Goal: Task Accomplishment & Management: Manage account settings

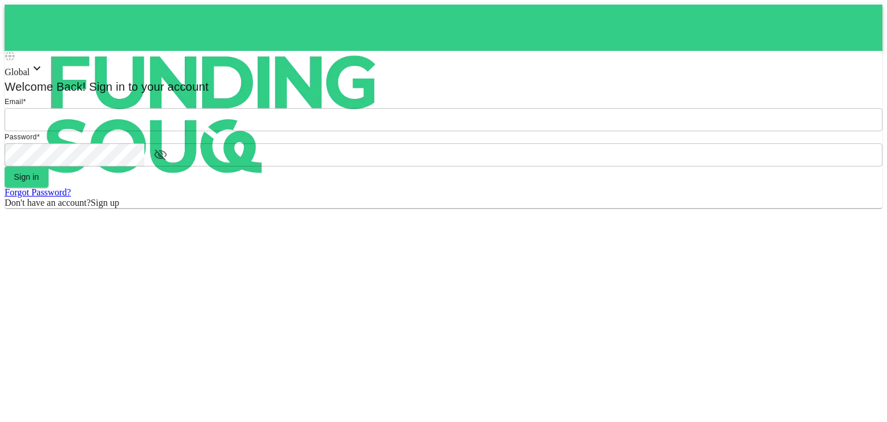
click at [410, 131] on input "email" at bounding box center [444, 119] width 878 height 23
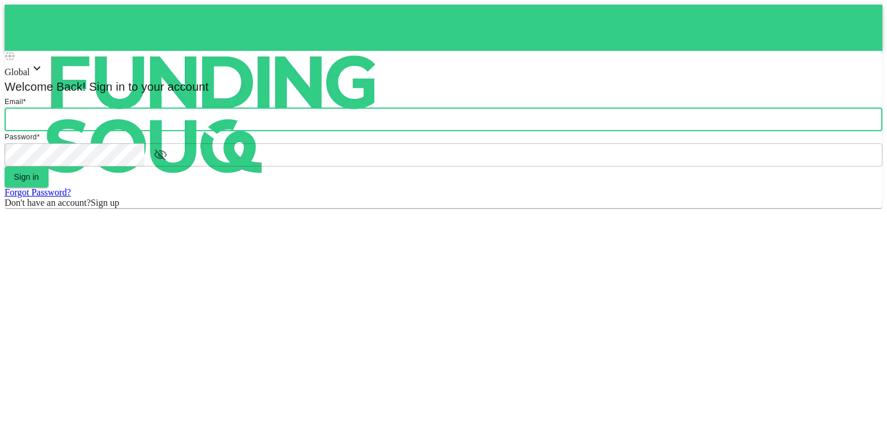
type input "[PERSON_NAME][EMAIL_ADDRESS][DOMAIN_NAME]"
click at [49, 187] on button "Sign in" at bounding box center [27, 176] width 44 height 21
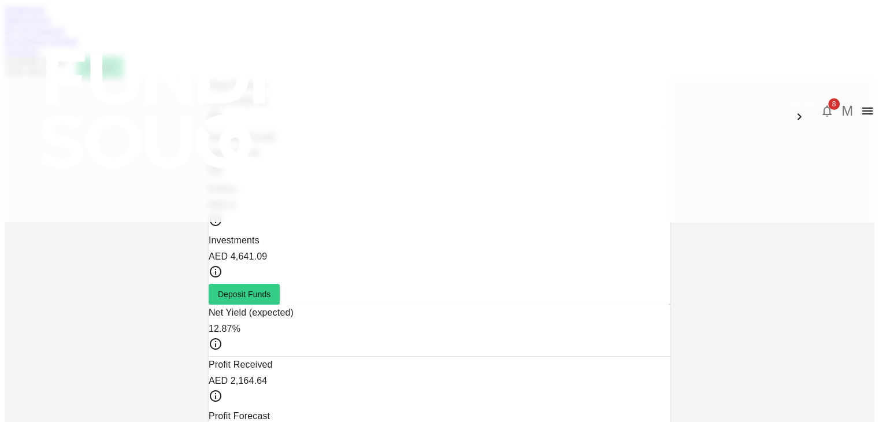
click at [828, 98] on span "8" at bounding box center [834, 104] width 12 height 12
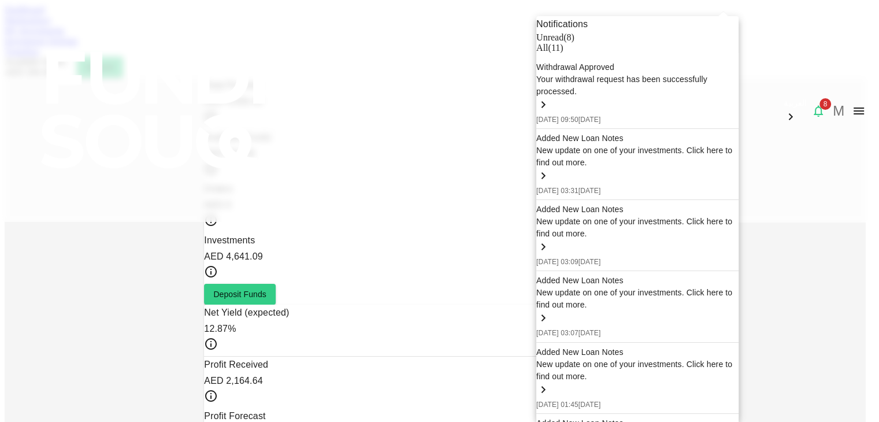
click at [841, 177] on div at bounding box center [439, 211] width 879 height 422
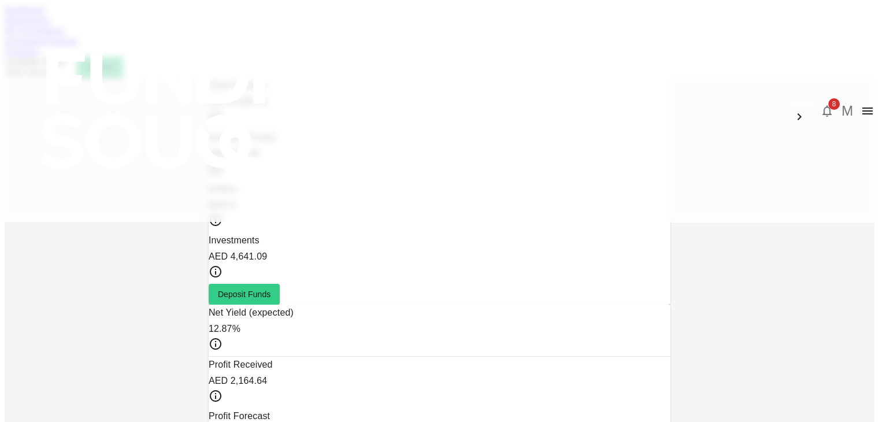
click at [65, 35] on link "My Investments" at bounding box center [35, 30] width 60 height 10
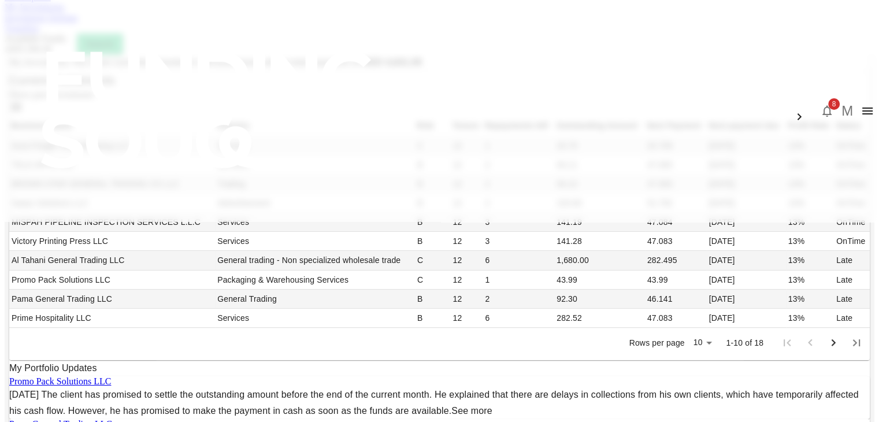
scroll to position [46, 0]
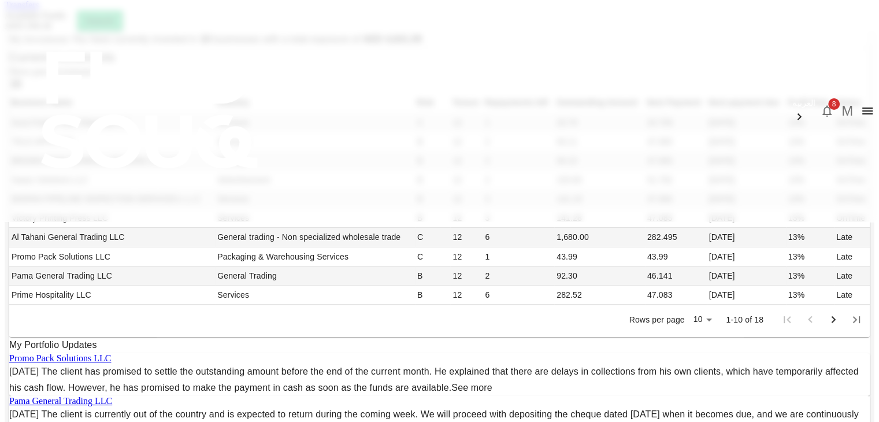
click at [828, 98] on span "8" at bounding box center [834, 104] width 12 height 12
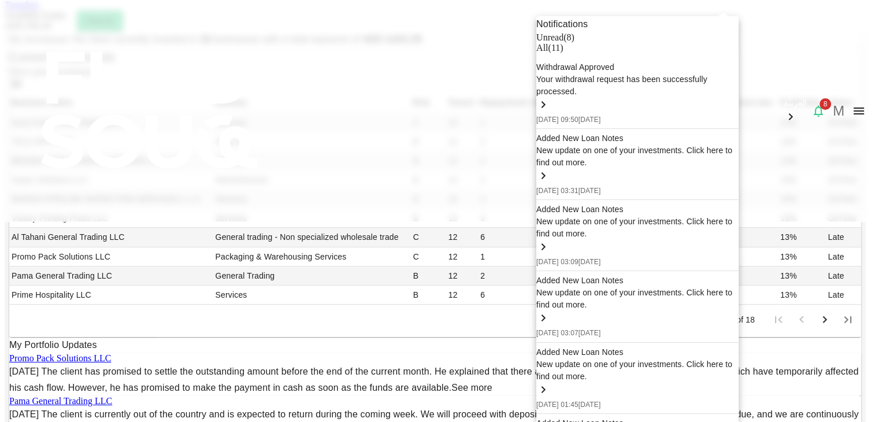
click at [563, 53] on span "( 11 )" at bounding box center [555, 48] width 15 height 10
click at [563, 42] on span "Unread" at bounding box center [549, 37] width 27 height 10
click at [31, 210] on div at bounding box center [439, 211] width 879 height 422
